Goal: Information Seeking & Learning: Learn about a topic

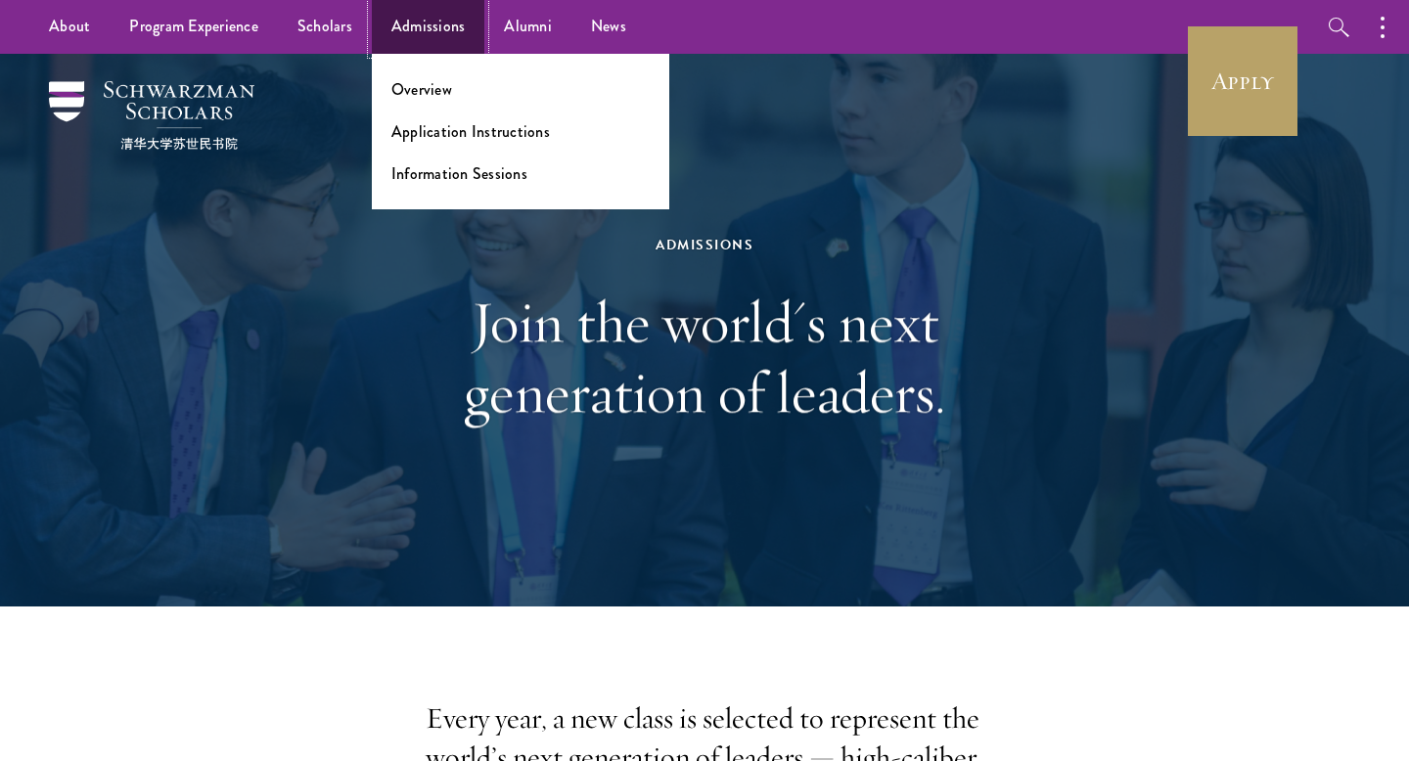
click at [447, 31] on link "Admissions" at bounding box center [429, 27] width 114 height 54
click at [440, 99] on link "Overview" at bounding box center [421, 89] width 61 height 23
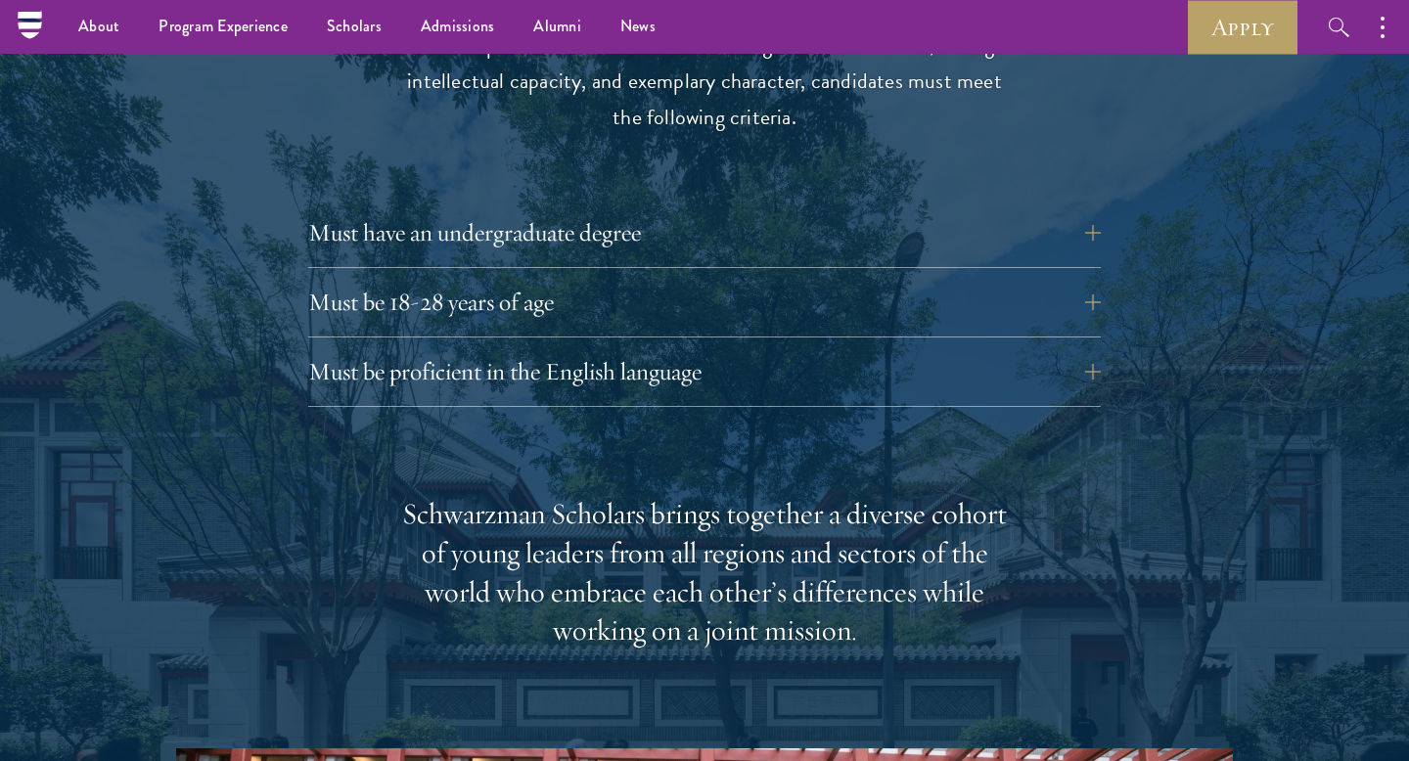
scroll to position [2687, 0]
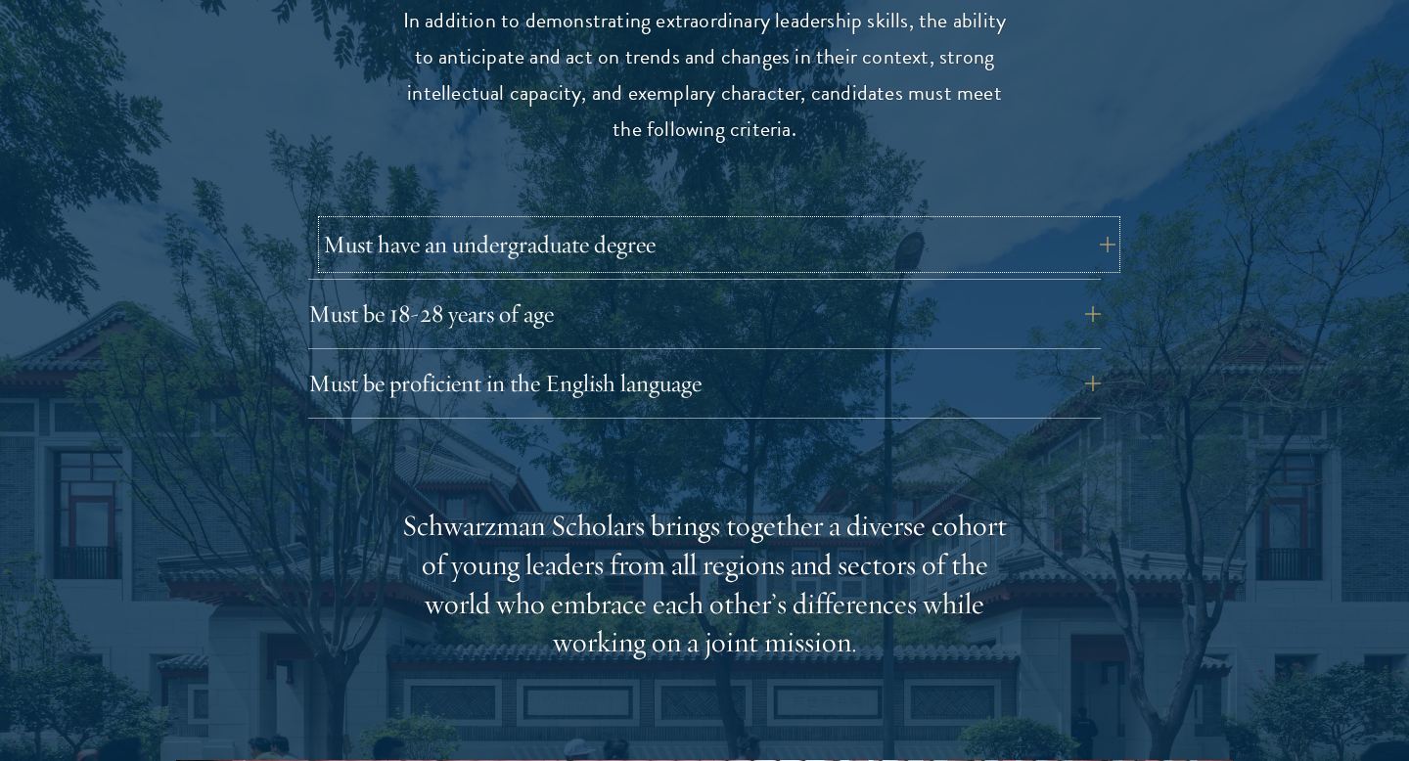
click at [474, 226] on button "Must have an undergraduate degree" at bounding box center [719, 244] width 793 height 47
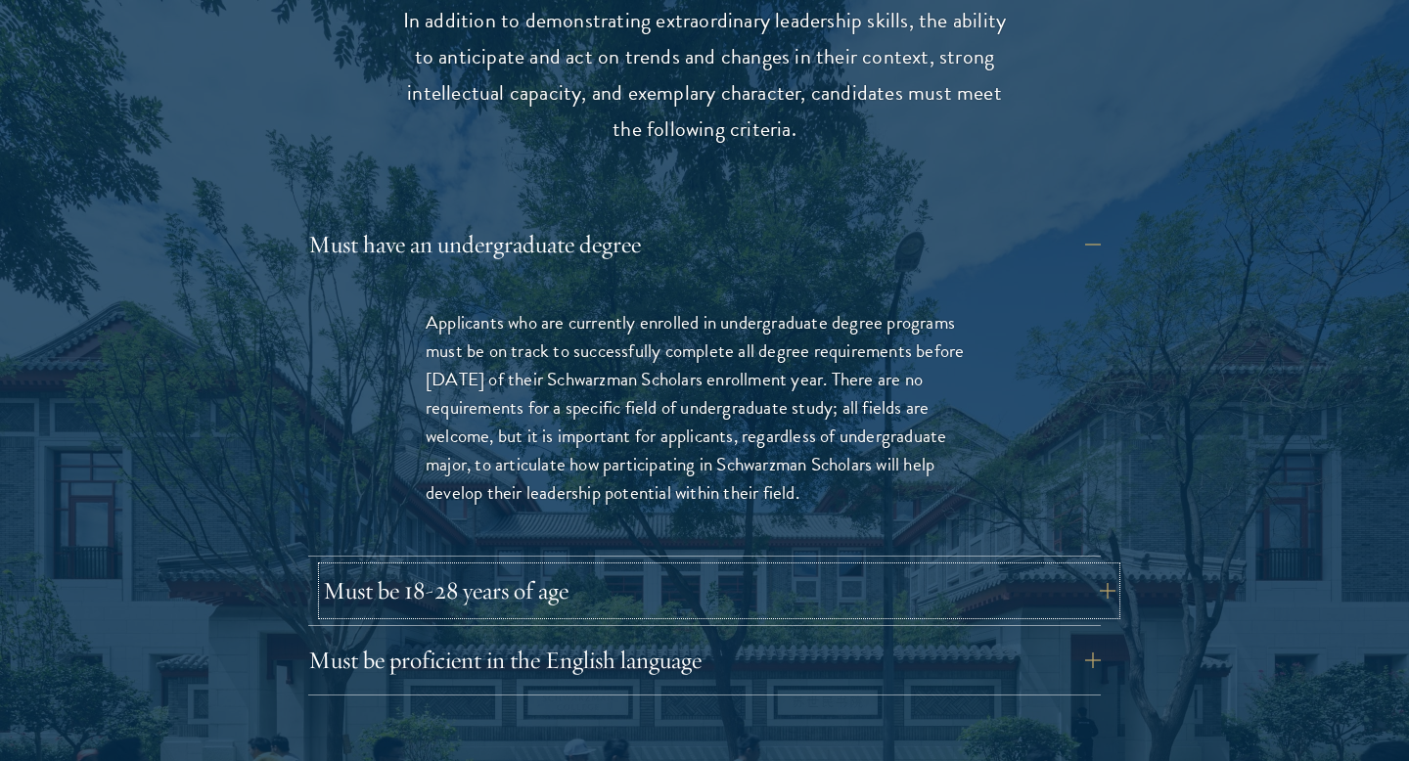
click at [487, 568] on button "Must be 18-28 years of age" at bounding box center [719, 591] width 793 height 47
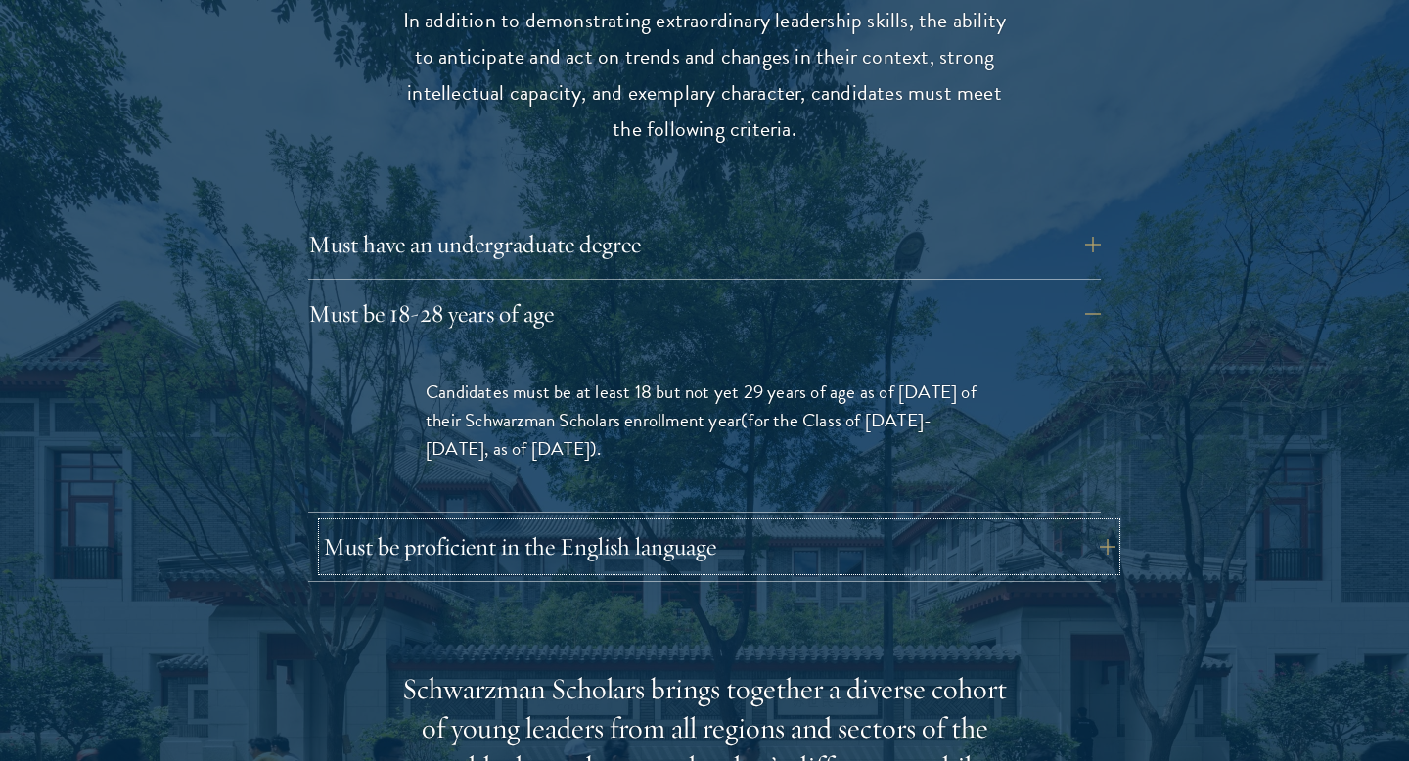
click at [519, 525] on button "Must be proficient in the English language" at bounding box center [719, 547] width 793 height 47
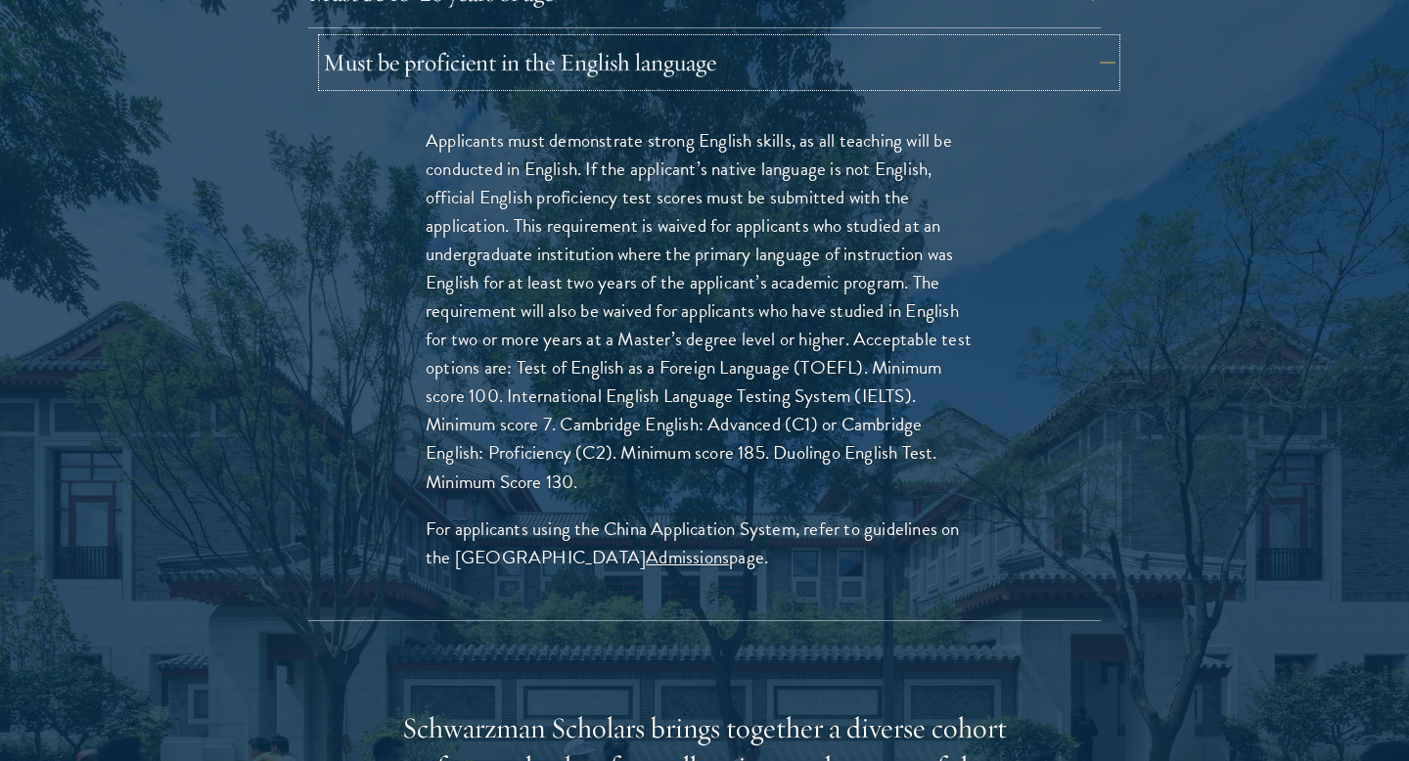
scroll to position [3011, 0]
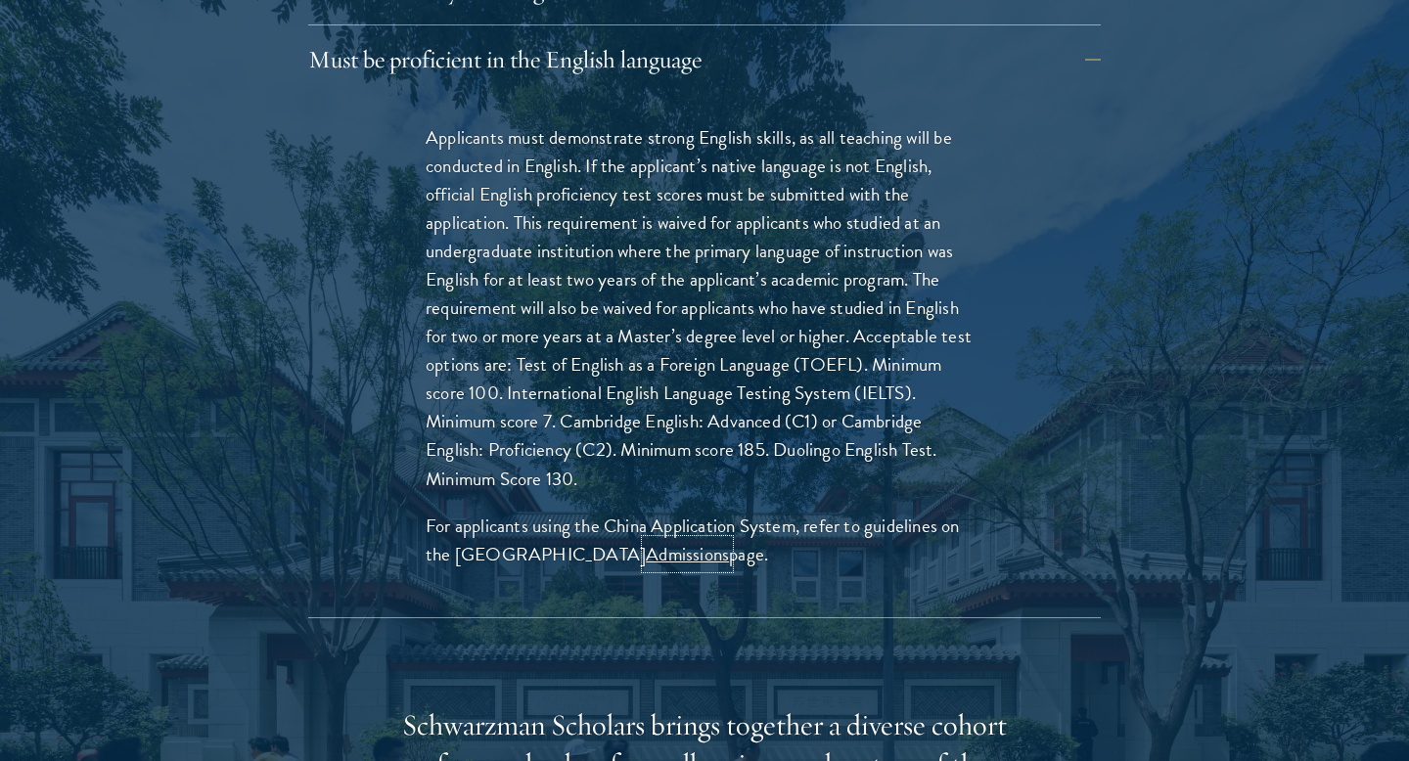
click at [646, 540] on link "Admissions" at bounding box center [687, 554] width 83 height 28
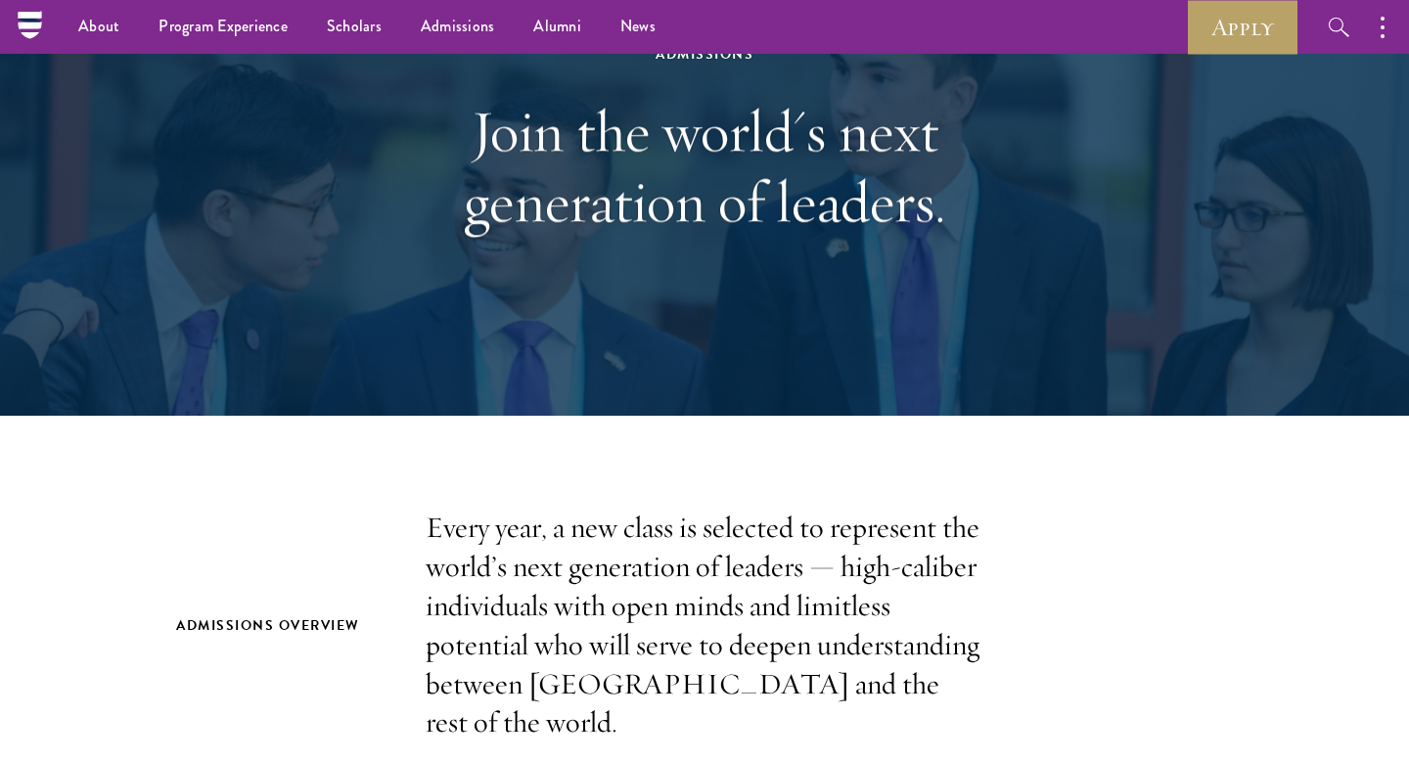
scroll to position [0, 0]
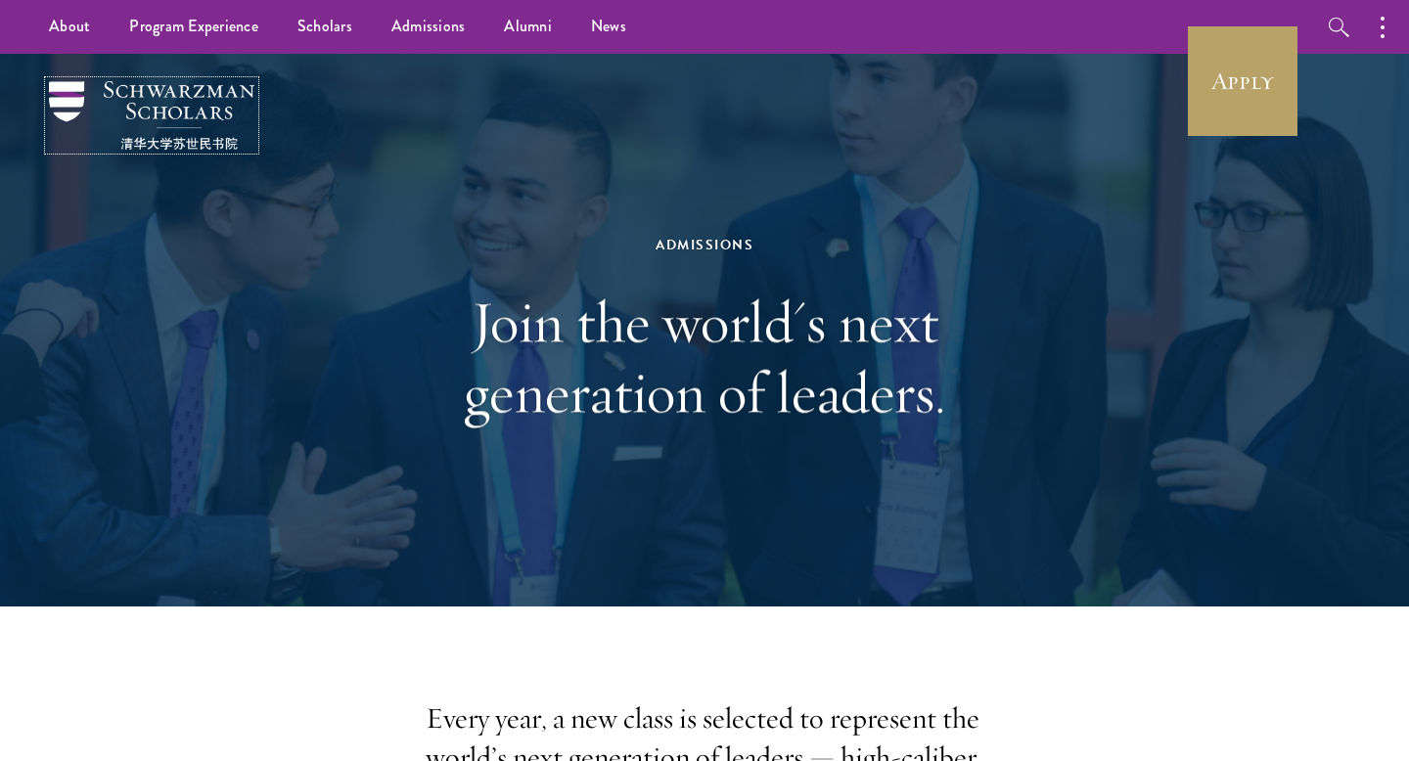
click at [195, 147] on img at bounding box center [152, 115] width 206 height 69
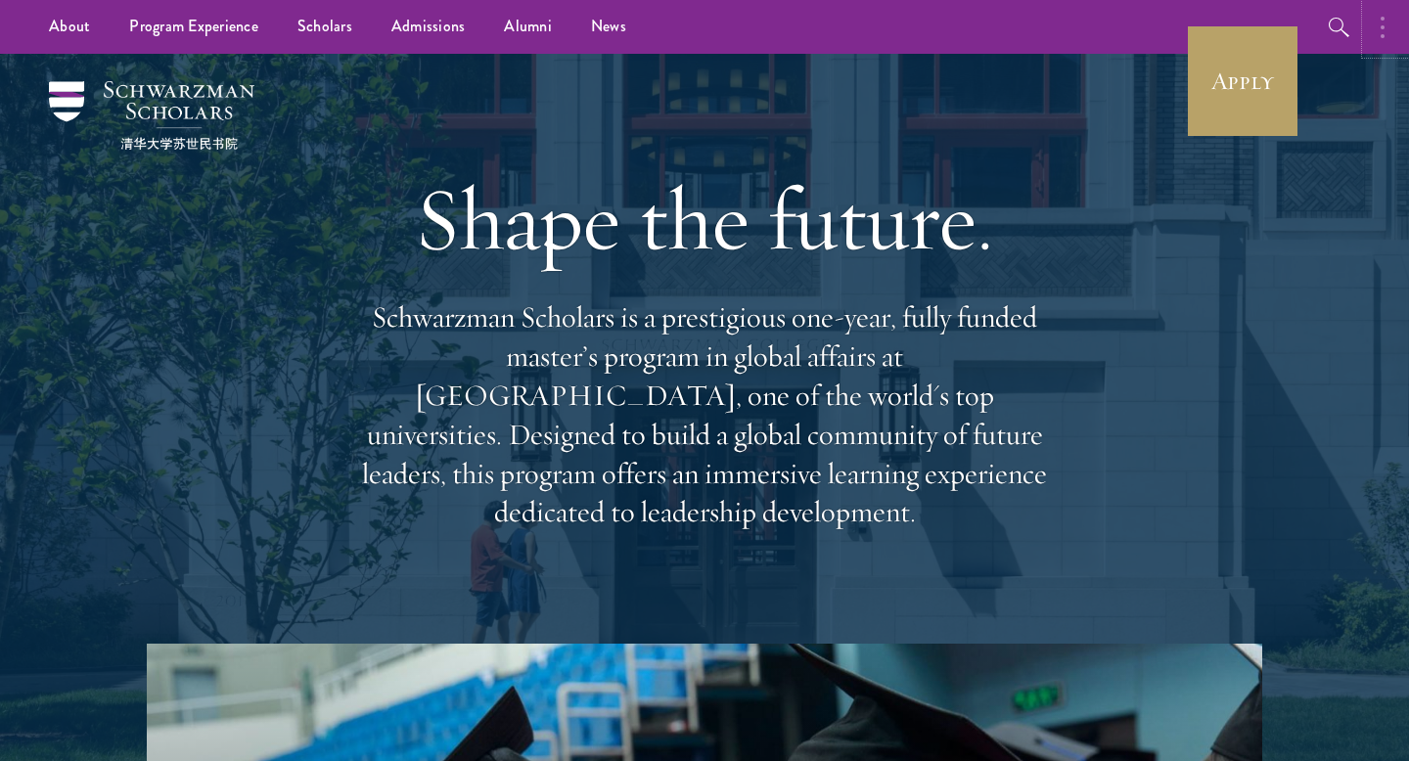
click at [1379, 31] on button "button" at bounding box center [1387, 27] width 43 height 54
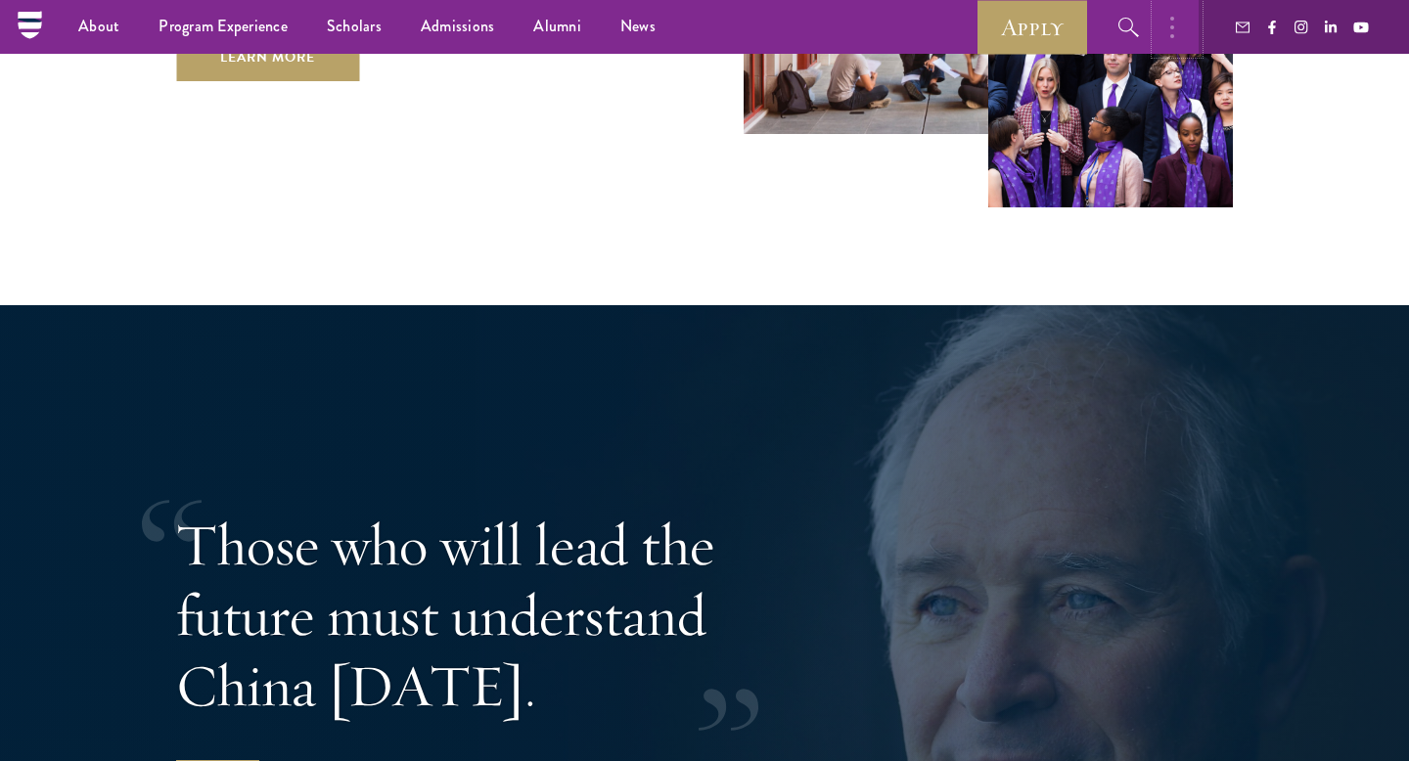
scroll to position [3096, 0]
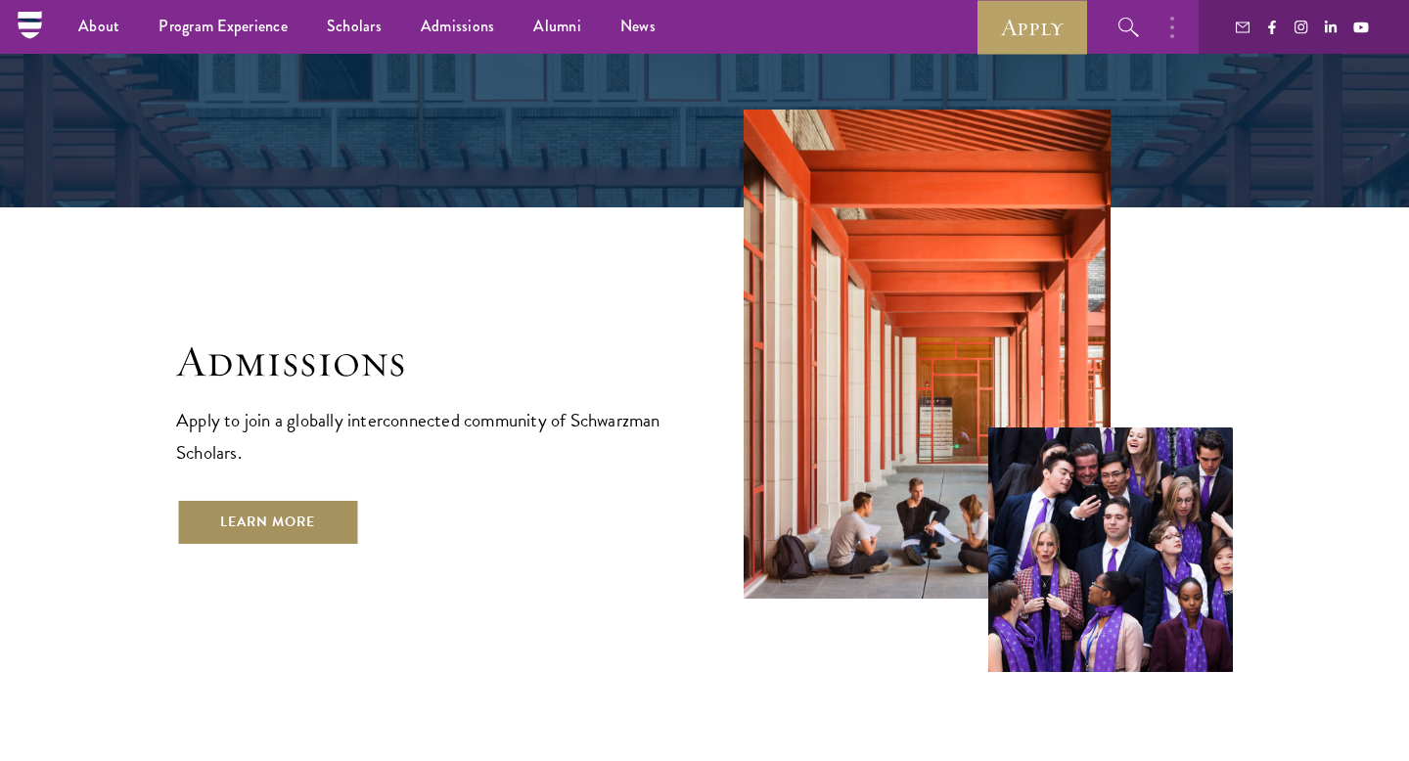
click at [228, 499] on link "Learn More" at bounding box center [267, 522] width 183 height 47
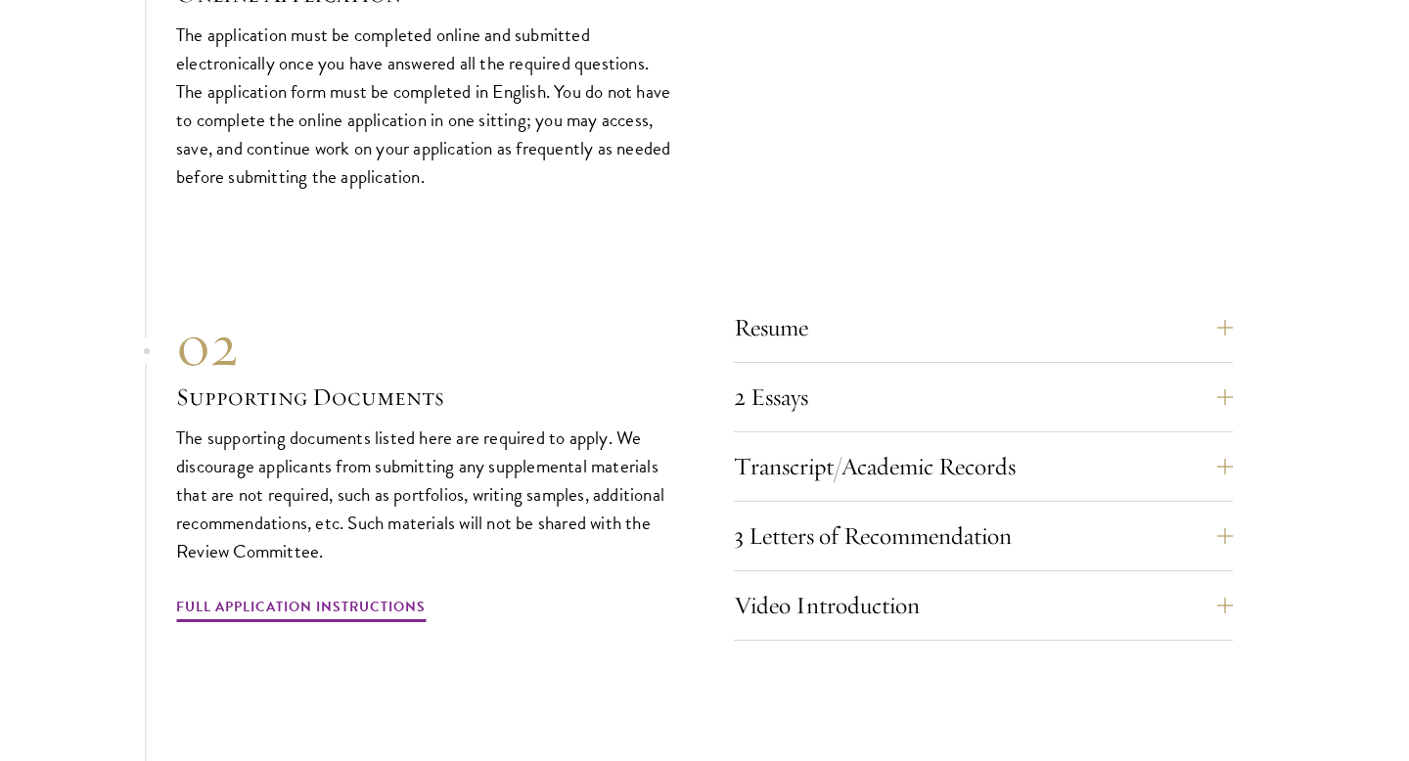
scroll to position [6310, 0]
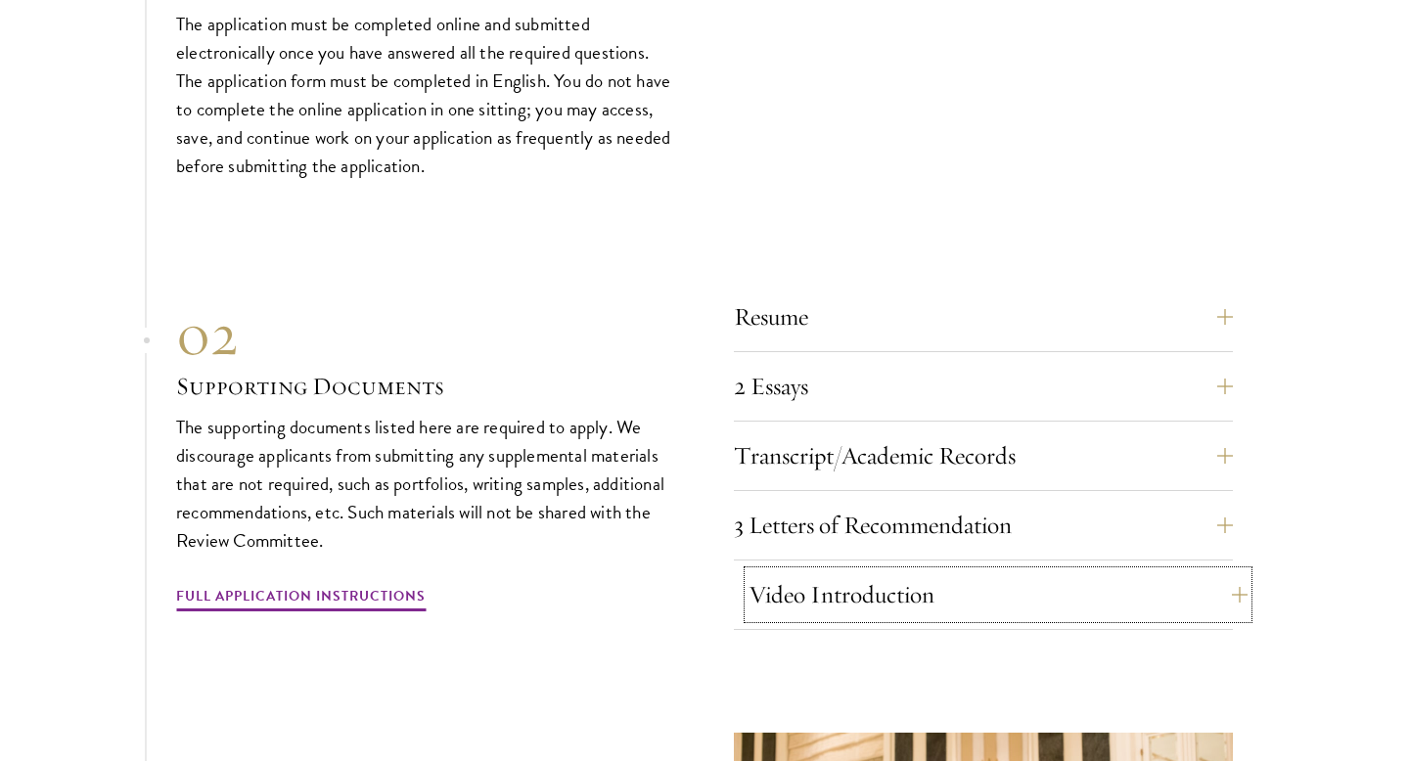
click at [777, 580] on button "Video Introduction" at bounding box center [998, 595] width 499 height 47
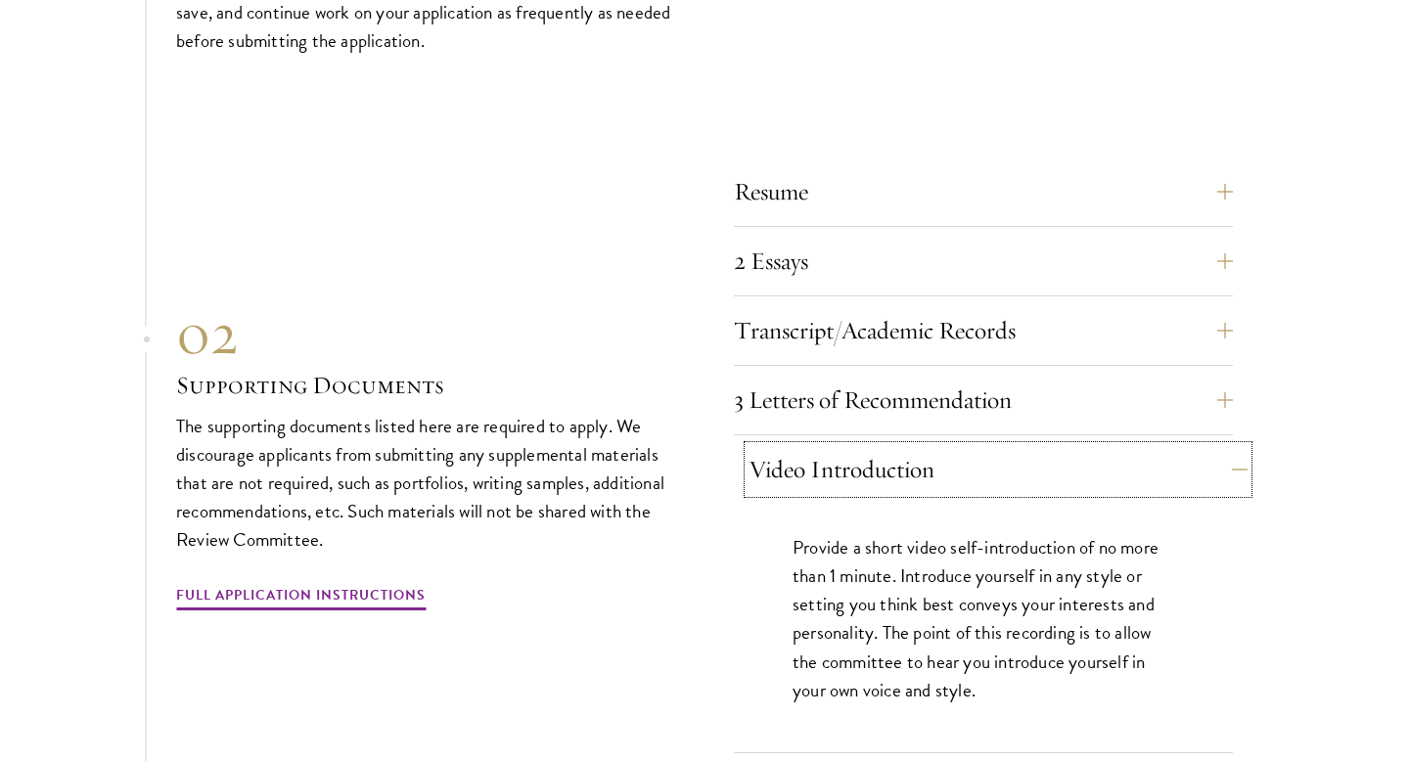
scroll to position [6473, 0]
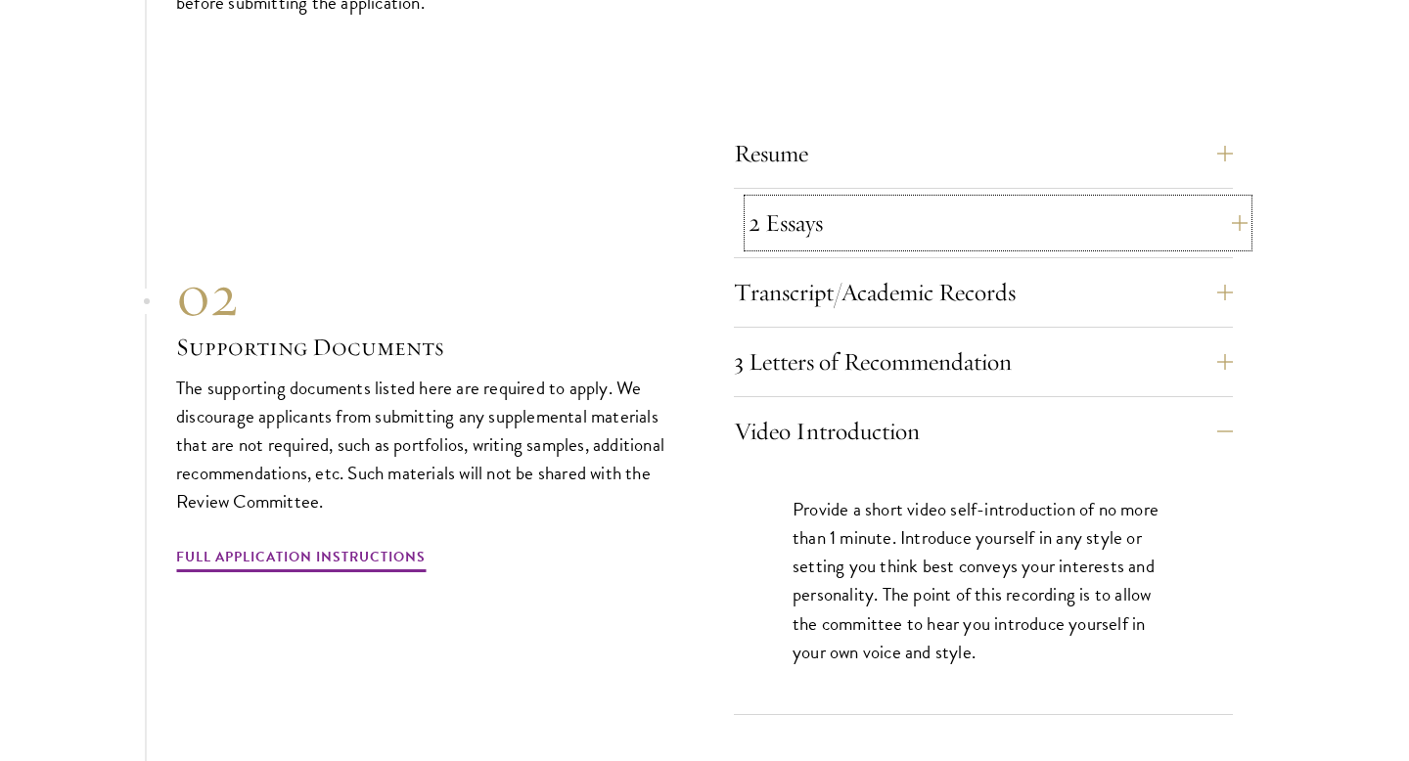
click at [916, 211] on button "2 Essays" at bounding box center [998, 223] width 499 height 47
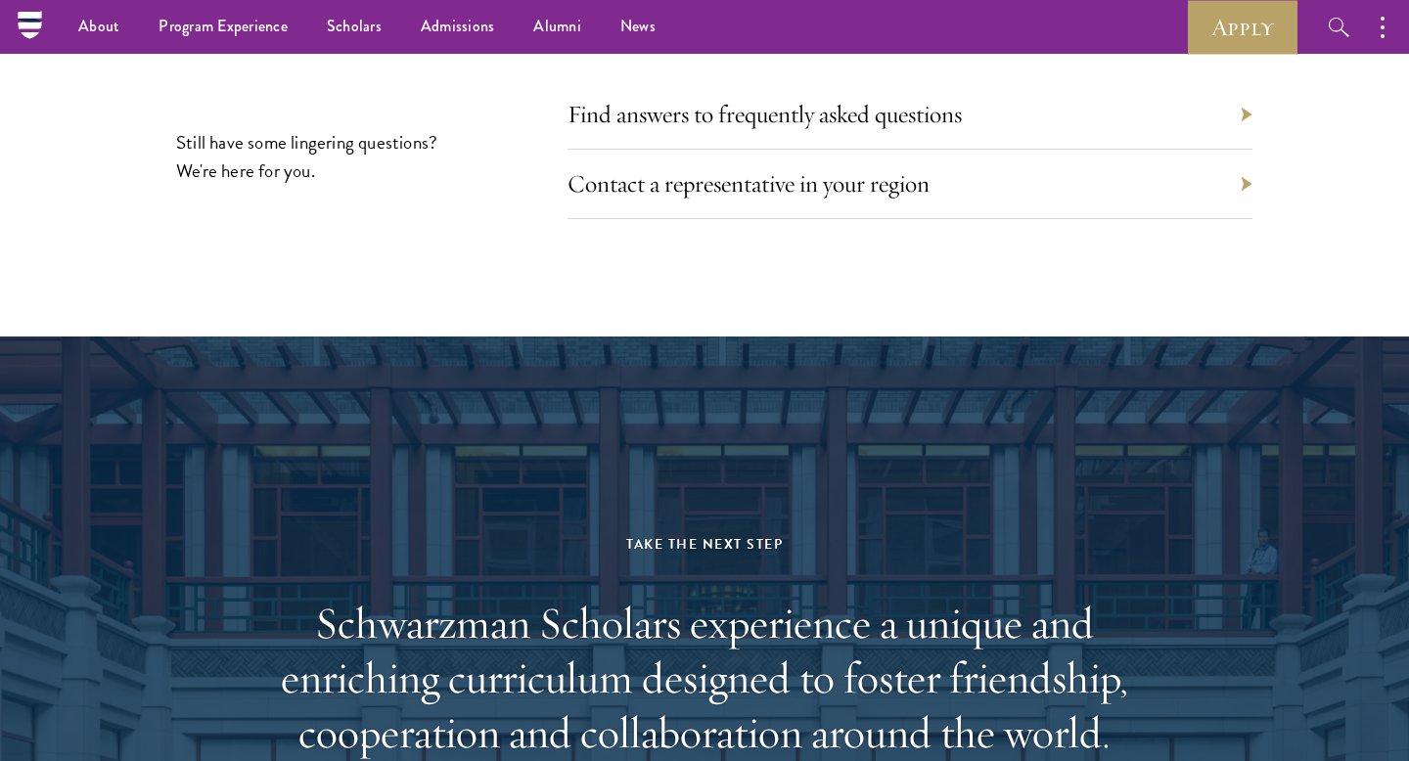
scroll to position [9557, 0]
